Goal: Information Seeking & Learning: Learn about a topic

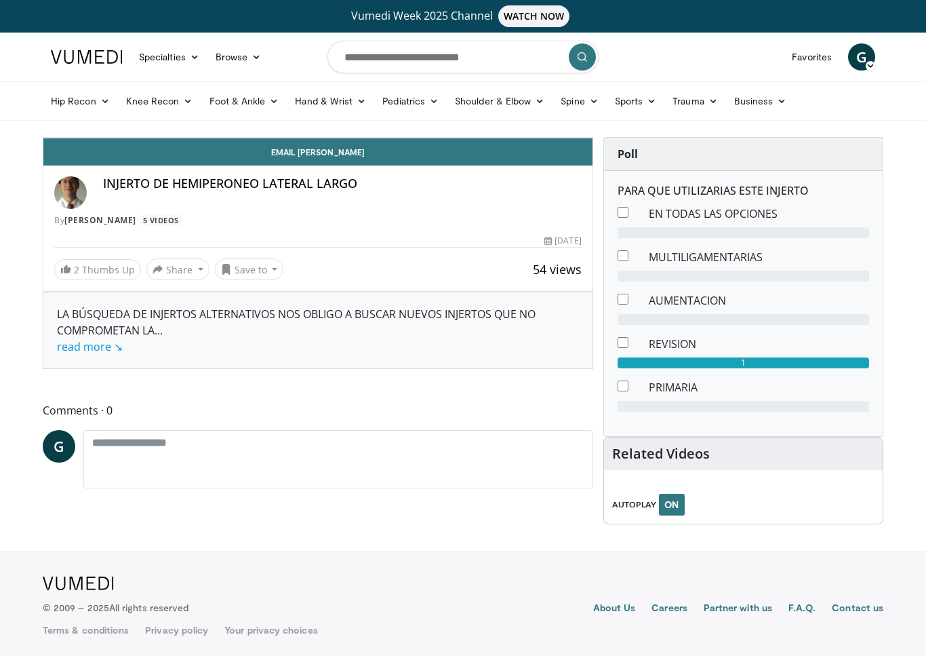
click at [593, 138] on div "10 seconds Tap to unmute" at bounding box center [317, 138] width 549 height 0
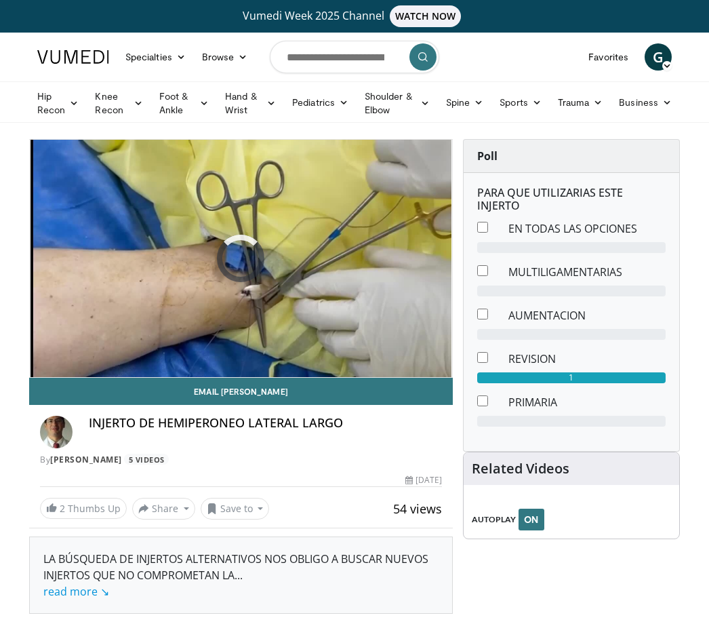
click at [424, 60] on icon "submit" at bounding box center [423, 57] width 11 height 11
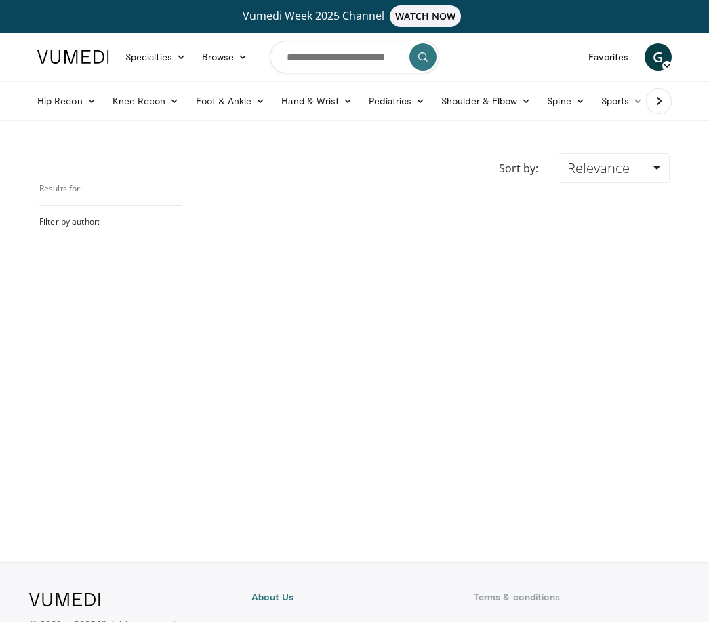
click at [414, 48] on button "submit" at bounding box center [422, 56] width 27 height 27
click at [420, 56] on icon "submit" at bounding box center [423, 57] width 11 height 11
click at [346, 56] on input "Search topics, interventions" at bounding box center [354, 57] width 169 height 33
click at [313, 138] on span "LCA" at bounding box center [307, 142] width 18 height 14
type input "***"
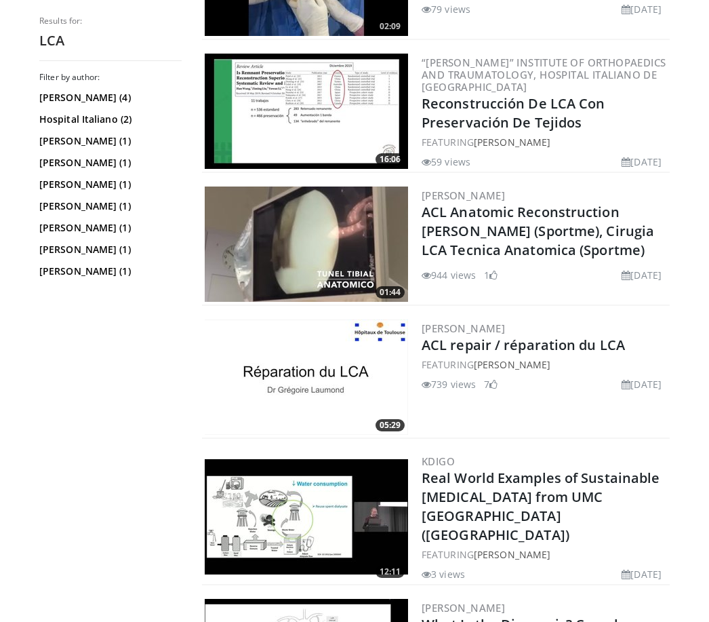
scroll to position [798, 0]
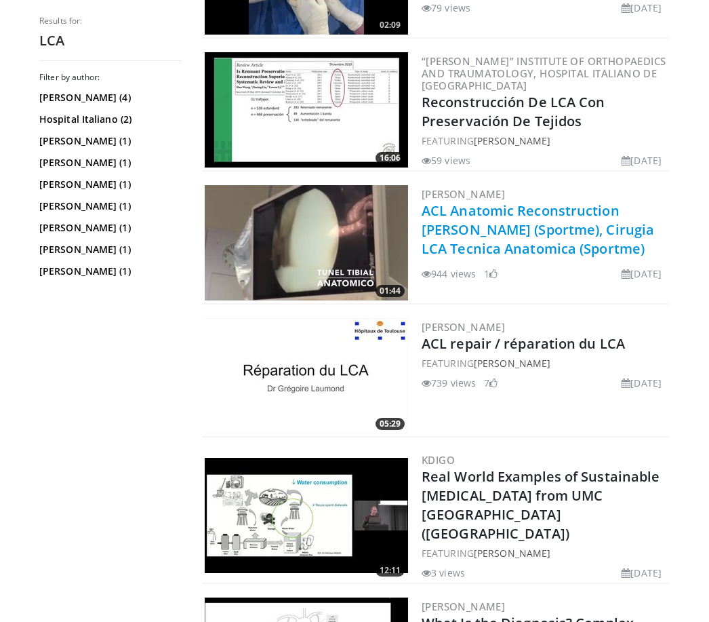
click at [543, 232] on link "ACL Anatomic Reconstruction [PERSON_NAME] (Sportme), Cirugia LCA Tecnica Anatom…" at bounding box center [538, 229] width 233 height 56
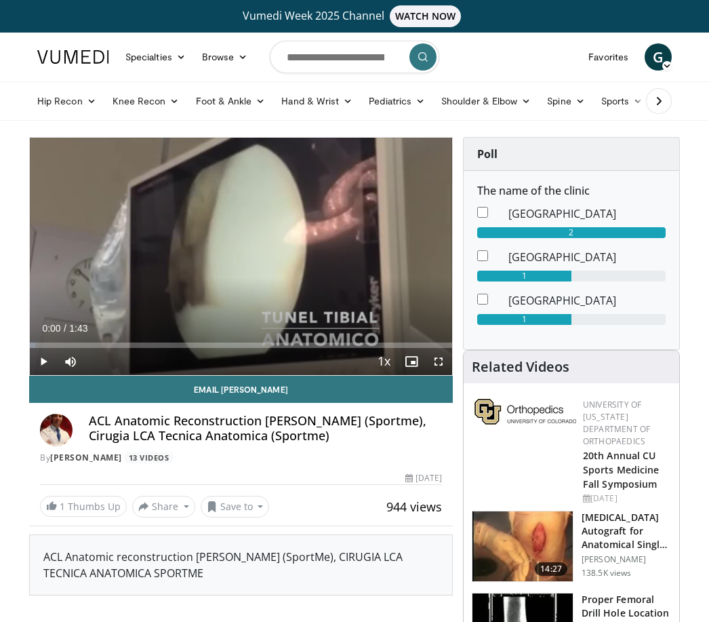
scroll to position [16, 0]
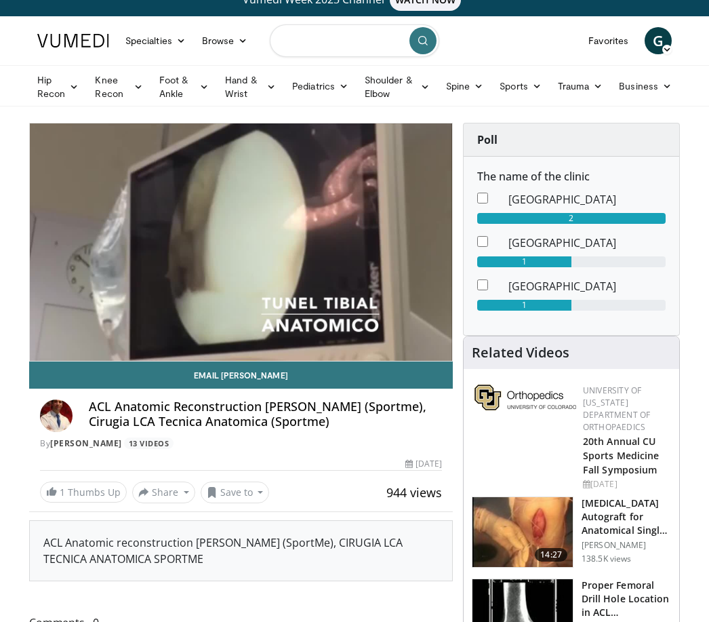
click at [353, 43] on input "Search topics, interventions" at bounding box center [354, 40] width 169 height 33
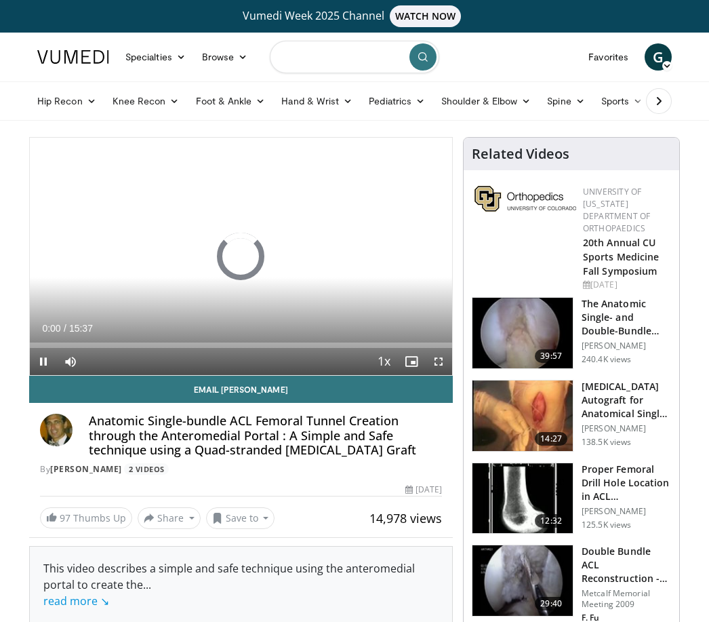
click at [340, 52] on input "Search topics, interventions" at bounding box center [354, 57] width 169 height 33
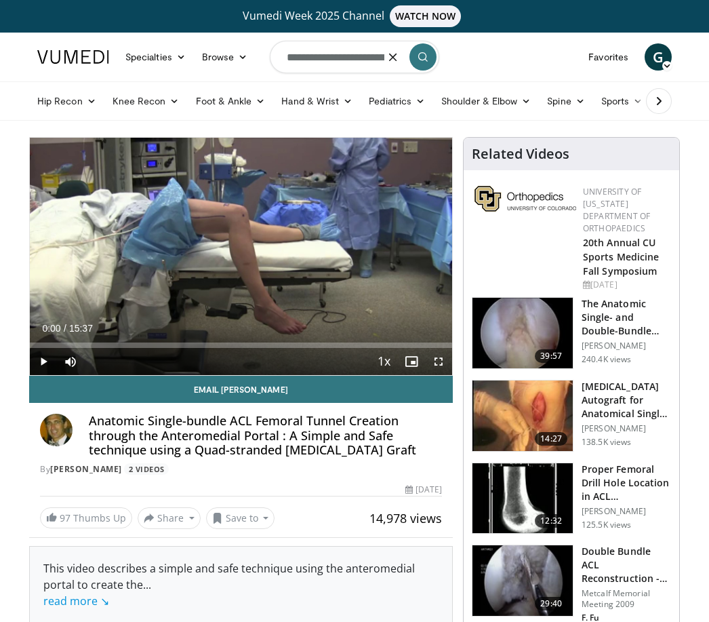
type input "**********"
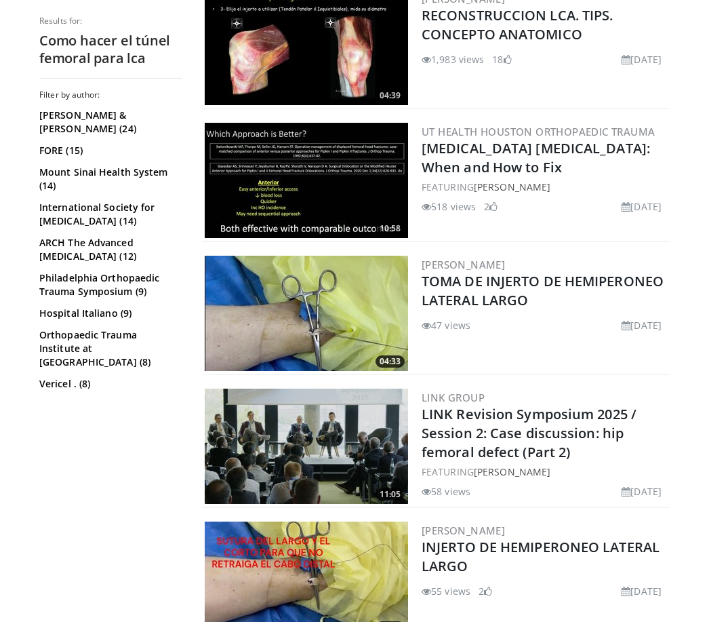
scroll to position [3167, 0]
